Goal: Information Seeking & Learning: Learn about a topic

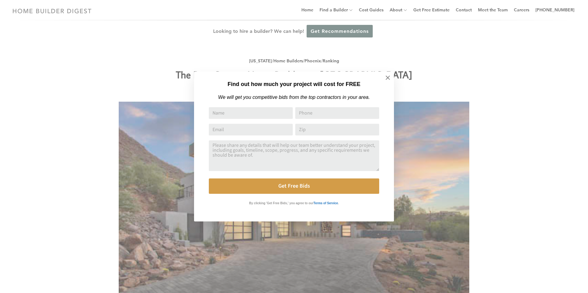
click at [170, 65] on div "Find out how much your project will cost for FREE We will get you competitive b…" at bounding box center [294, 146] width 588 height 293
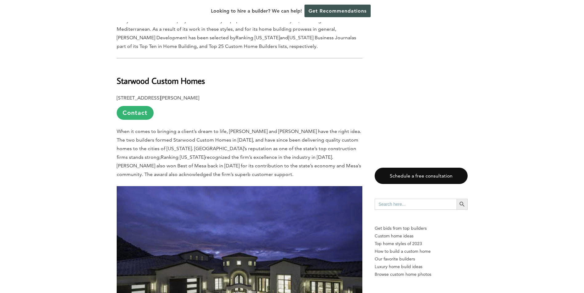
scroll to position [4451, 0]
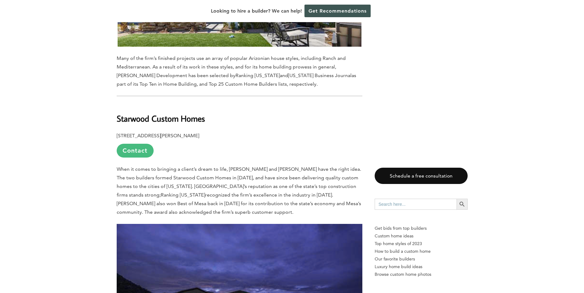
click at [137, 144] on link "Contact" at bounding box center [135, 151] width 37 height 14
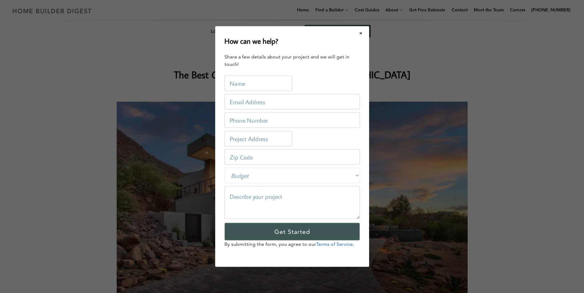
scroll to position [0, 0]
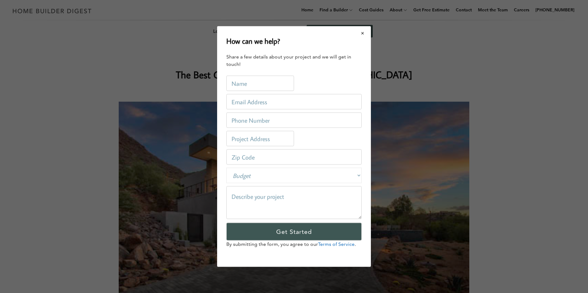
click at [361, 34] on button "Close modal" at bounding box center [363, 33] width 16 height 13
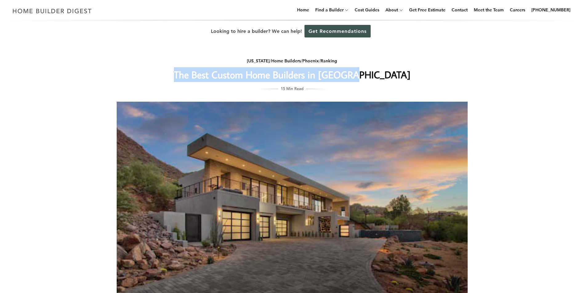
drag, startPoint x: 379, startPoint y: 74, endPoint x: 203, endPoint y: 78, distance: 176.0
click at [203, 78] on h1 "The Best Custom Home Builders in [GEOGRAPHIC_DATA]" at bounding box center [292, 74] width 246 height 15
copy h1 "The Best Custom Home Builders in [GEOGRAPHIC_DATA]"
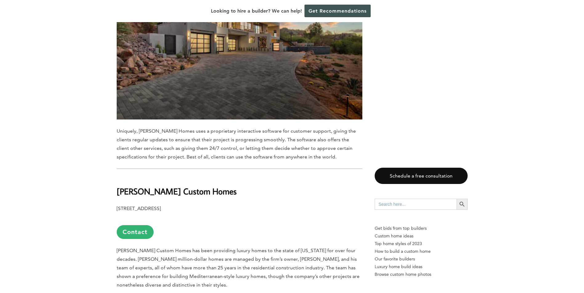
scroll to position [708, 0]
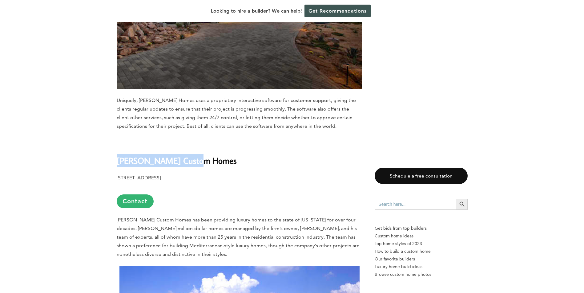
drag, startPoint x: 193, startPoint y: 144, endPoint x: 112, endPoint y: 145, distance: 80.3
copy b "[PERSON_NAME] Custom Homes"
